Goal: Task Accomplishment & Management: Use online tool/utility

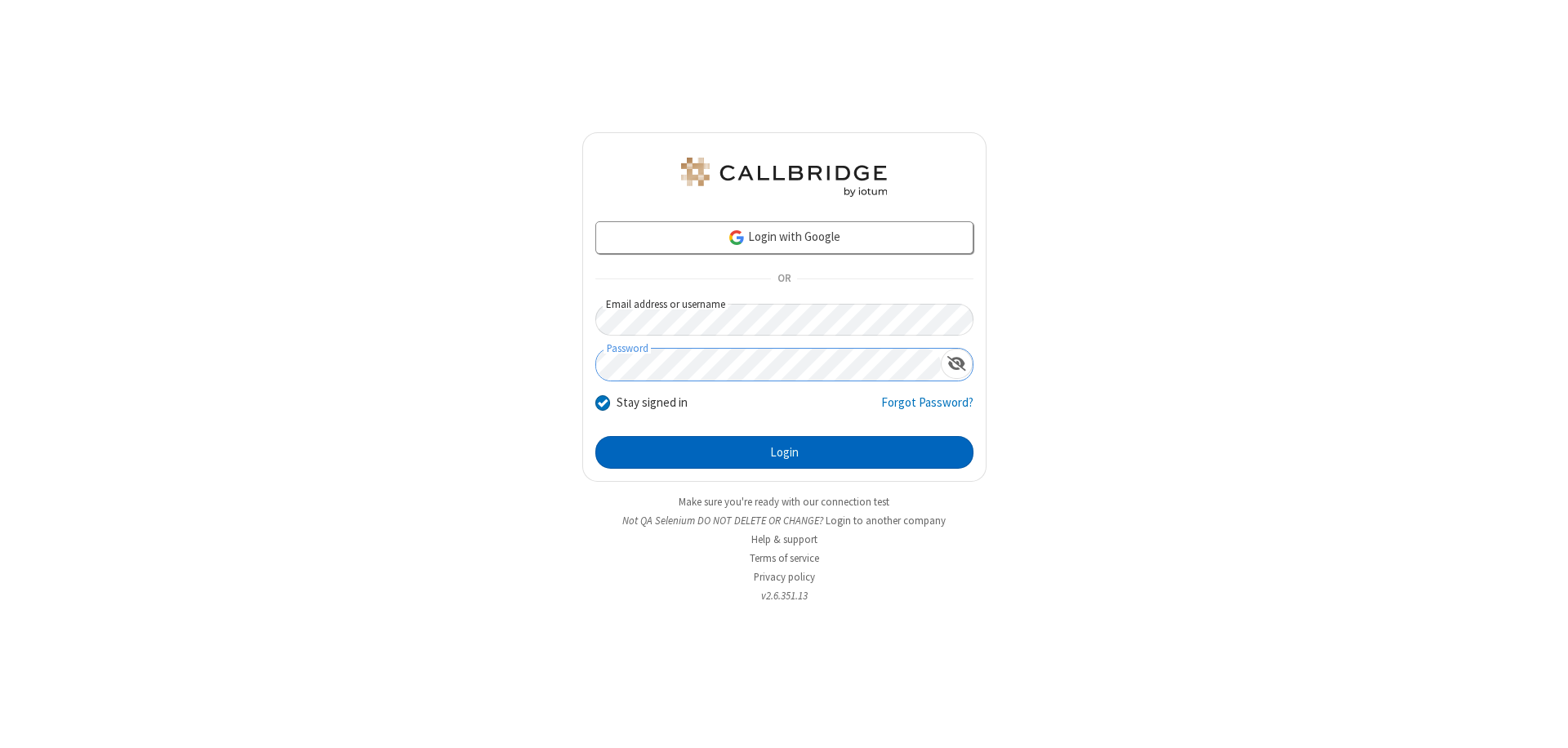
click at [784, 453] on button "Login" at bounding box center [784, 452] width 378 height 32
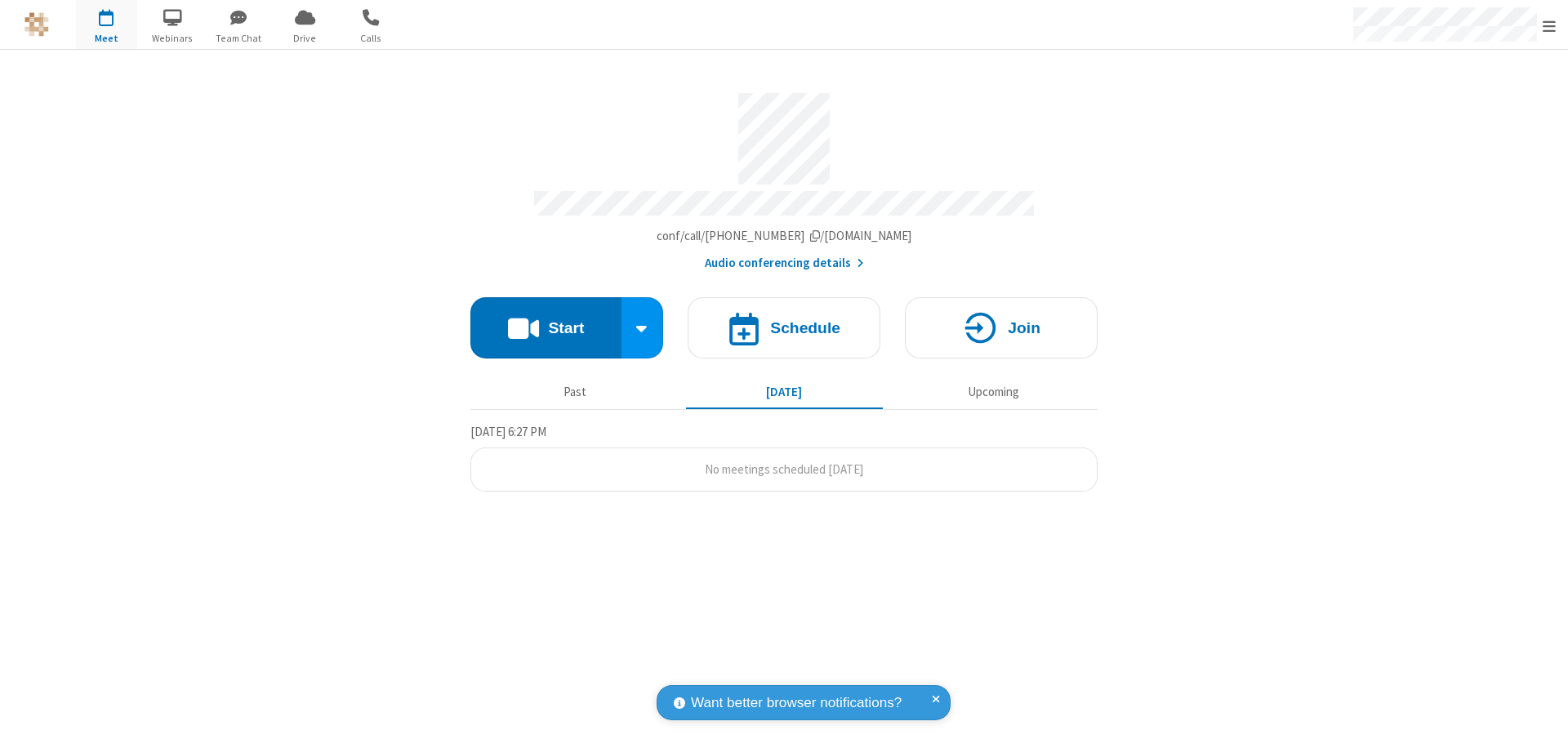
click at [546, 320] on button "Start" at bounding box center [546, 328] width 151 height 61
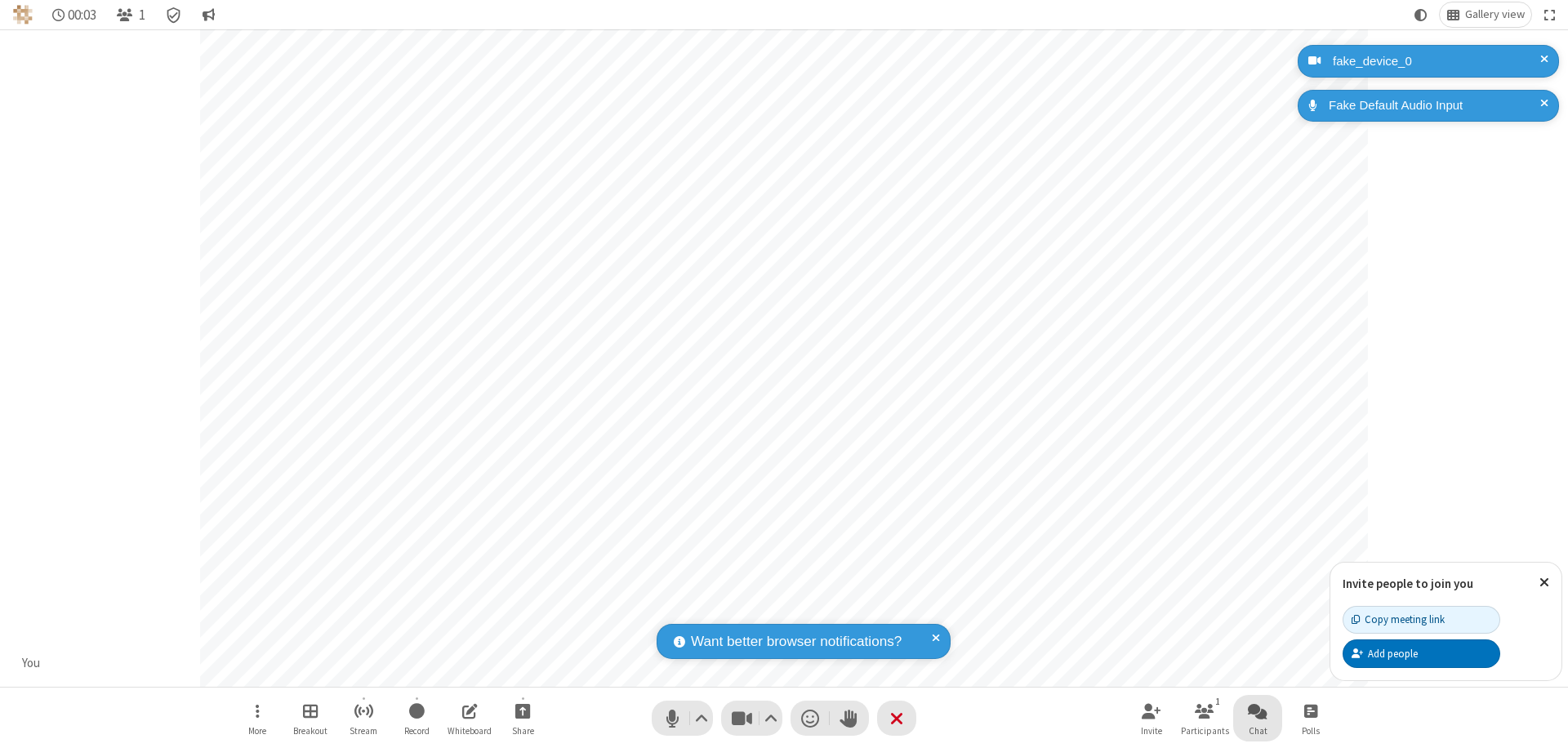
click at [1257, 711] on span "Open chat" at bounding box center [1257, 710] width 19 height 20
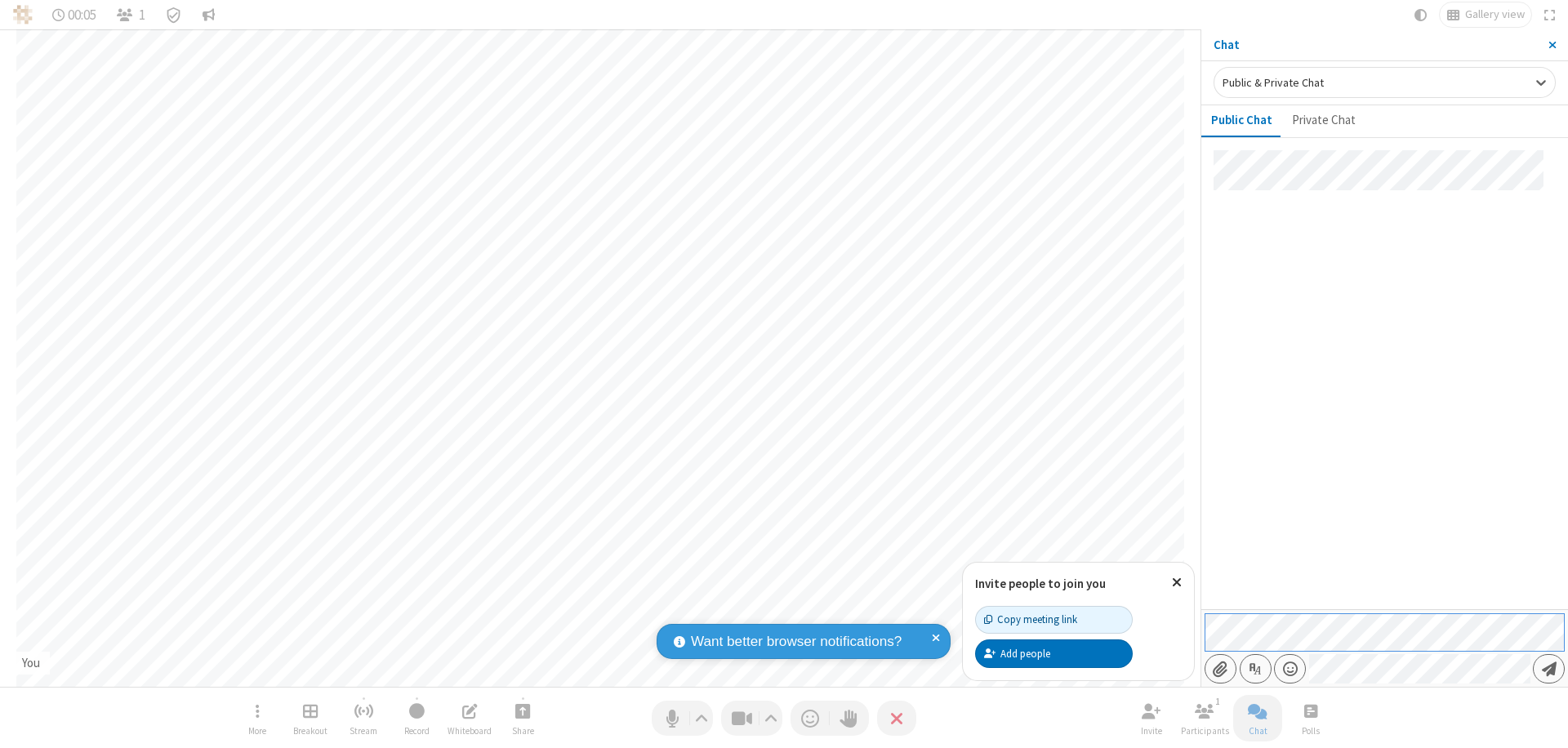
click at [1548, 669] on span "Send message" at bounding box center [1549, 669] width 15 height 17
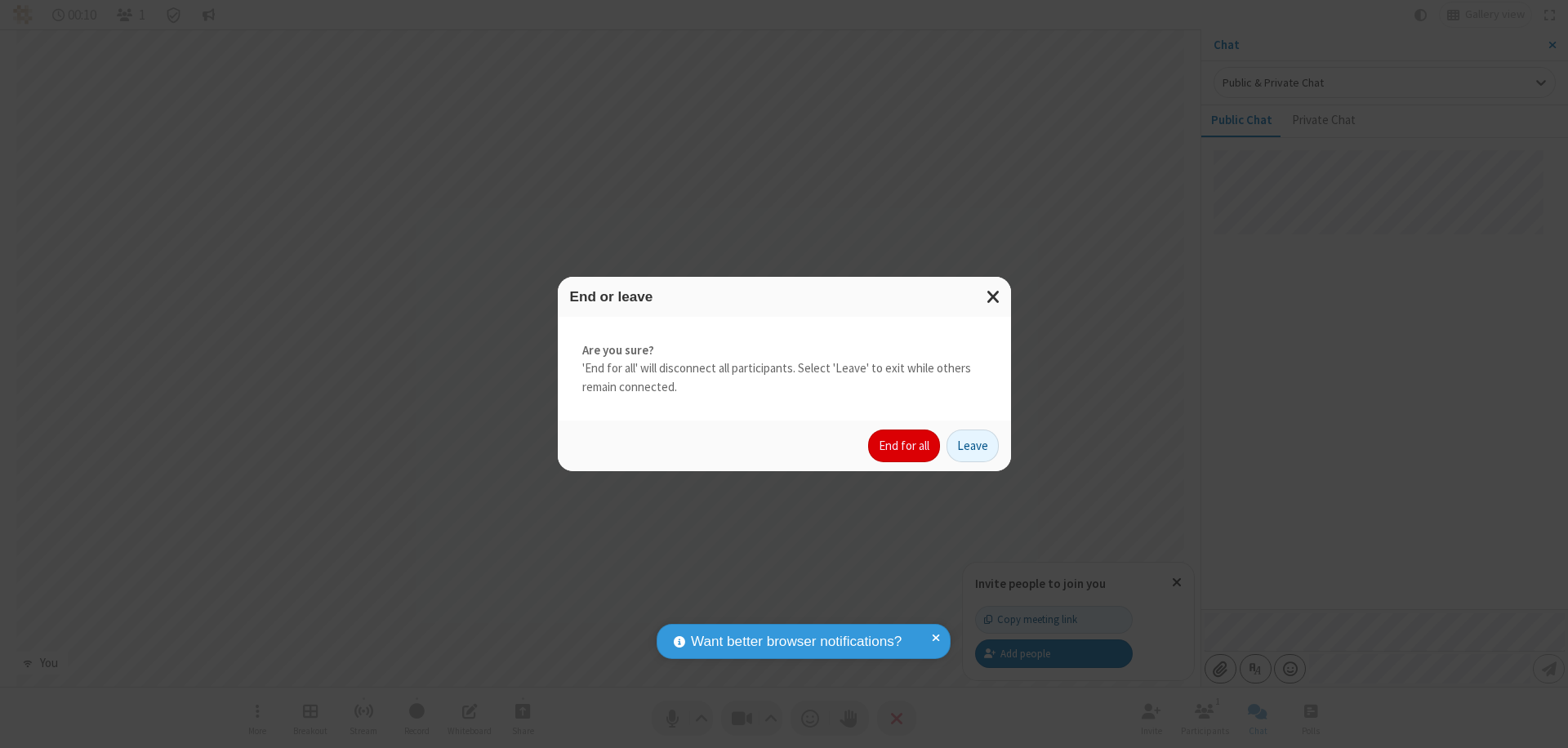
click at [905, 446] on button "End for all" at bounding box center [904, 445] width 72 height 32
